Goal: Check status: Check status

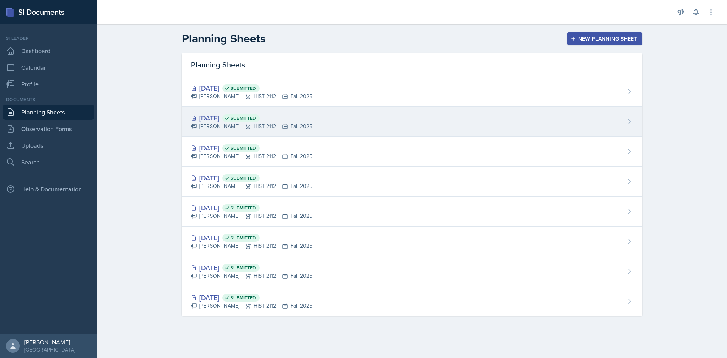
click at [229, 119] on div "[DATE] Submitted" at bounding box center [251, 118] width 121 height 10
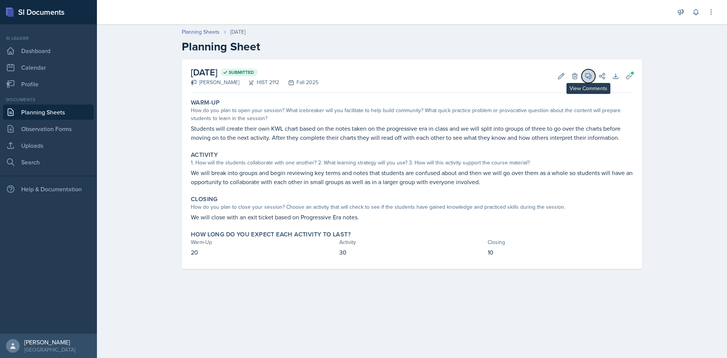
click at [591, 79] on icon at bounding box center [588, 76] width 8 height 8
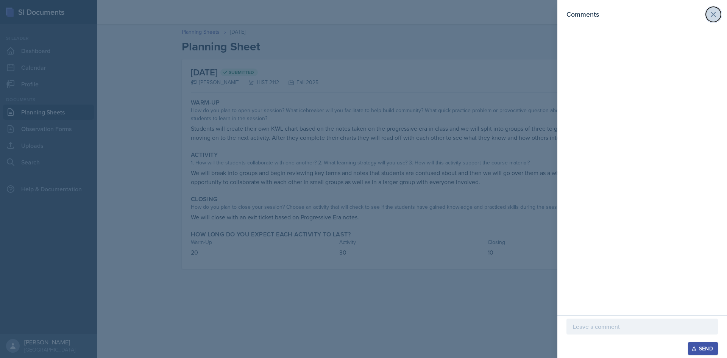
click at [711, 17] on icon at bounding box center [713, 14] width 5 height 5
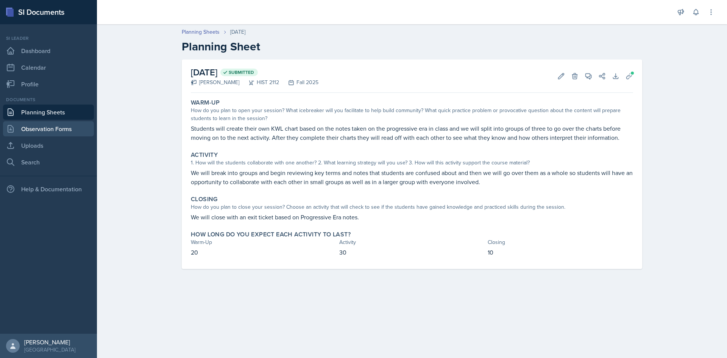
click at [57, 126] on link "Observation Forms" at bounding box center [48, 128] width 91 height 15
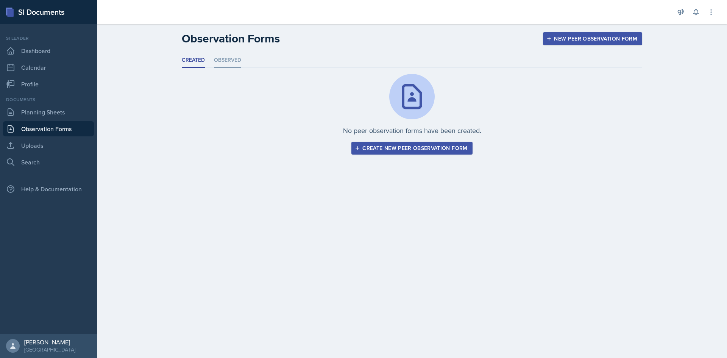
click at [224, 55] on li "Observed" at bounding box center [227, 60] width 27 height 15
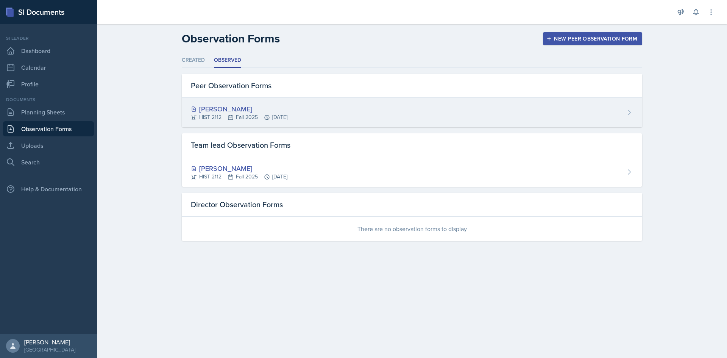
click at [219, 105] on div "[PERSON_NAME]" at bounding box center [239, 109] width 97 height 10
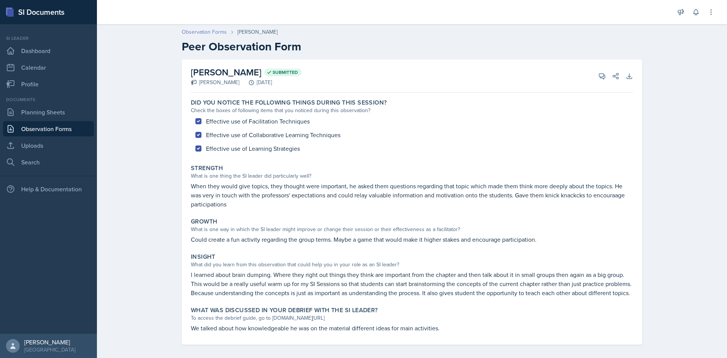
click at [208, 34] on link "Observation Forms" at bounding box center [204, 32] width 45 height 8
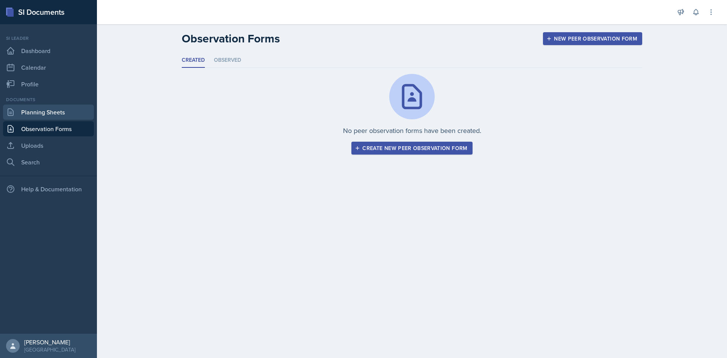
click at [69, 107] on link "Planning Sheets" at bounding box center [48, 111] width 91 height 15
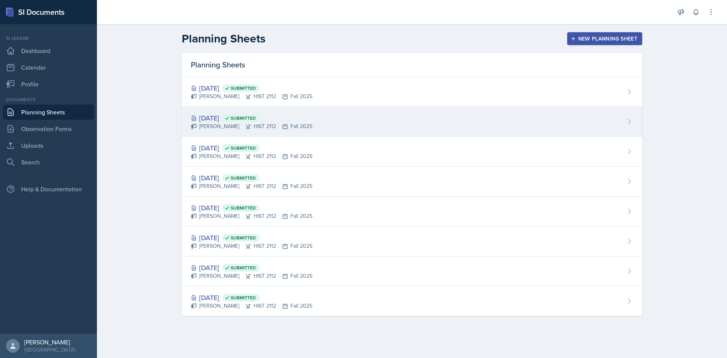
click at [209, 120] on div "[DATE] Submitted" at bounding box center [251, 118] width 121 height 10
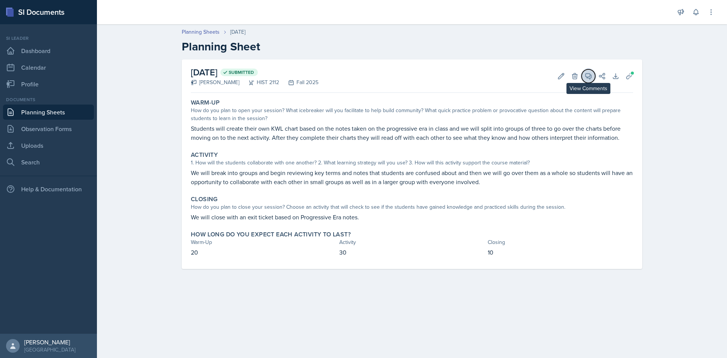
click at [590, 81] on button "View Comments" at bounding box center [588, 76] width 14 height 14
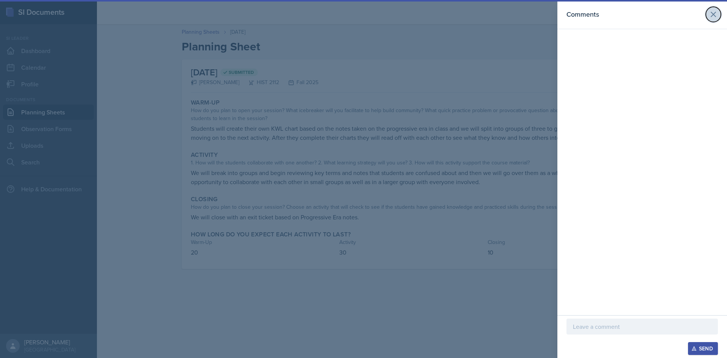
click at [711, 15] on icon at bounding box center [712, 14] width 9 height 9
